Goal: Information Seeking & Learning: Check status

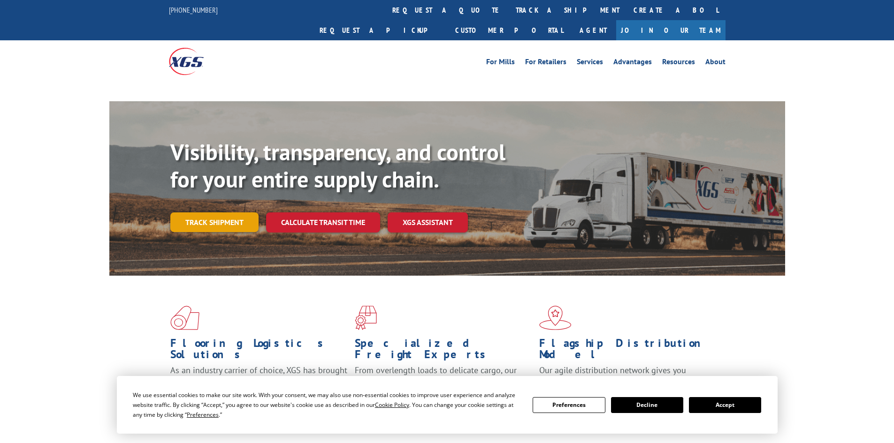
click at [182, 212] on link "Track shipment" at bounding box center [214, 222] width 88 height 20
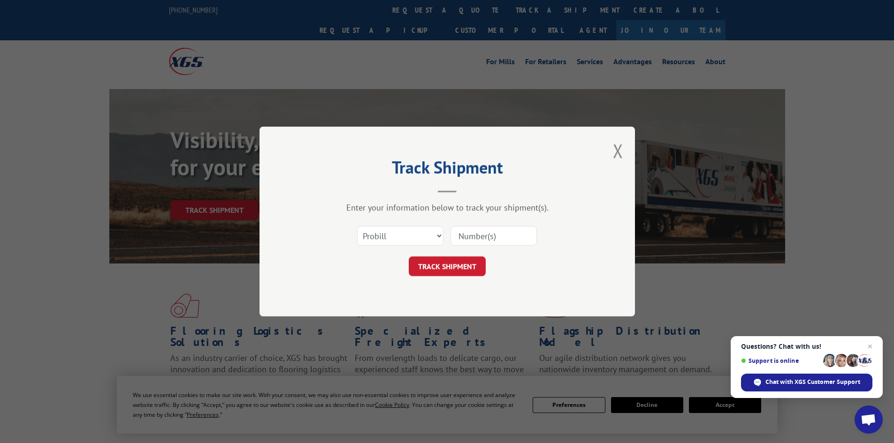
paste input "1319627"
type input "1319627"
click at [458, 269] on button "TRACK SHIPMENT" at bounding box center [447, 267] width 77 height 20
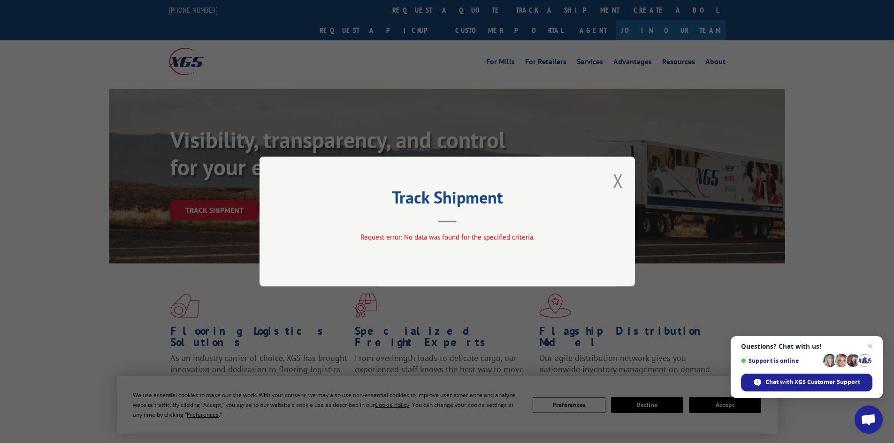
click at [624, 171] on div "Track Shipment Request error: No data was found for the specified criteria." at bounding box center [446, 222] width 375 height 130
click at [614, 181] on button "Close modal" at bounding box center [618, 180] width 10 height 25
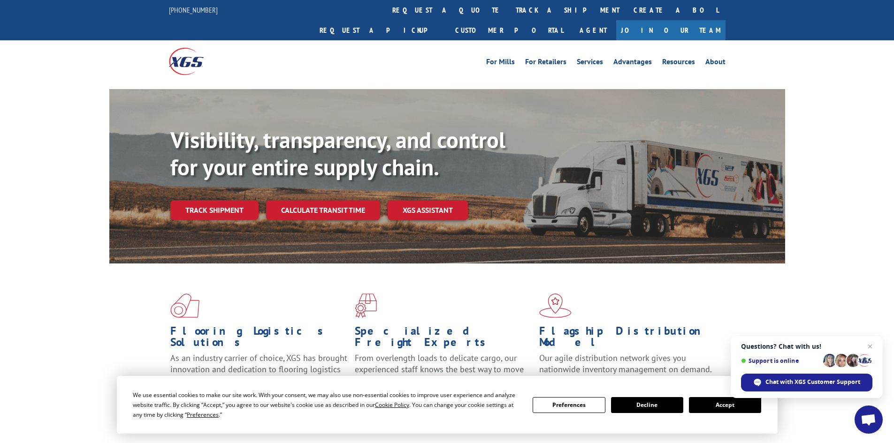
click at [641, 409] on button "Decline" at bounding box center [647, 405] width 72 height 16
